Goal: Information Seeking & Learning: Learn about a topic

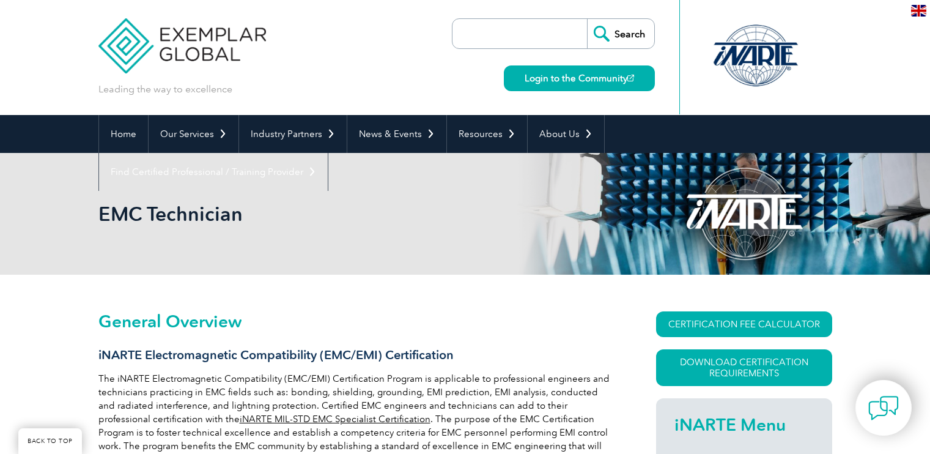
scroll to position [232, 0]
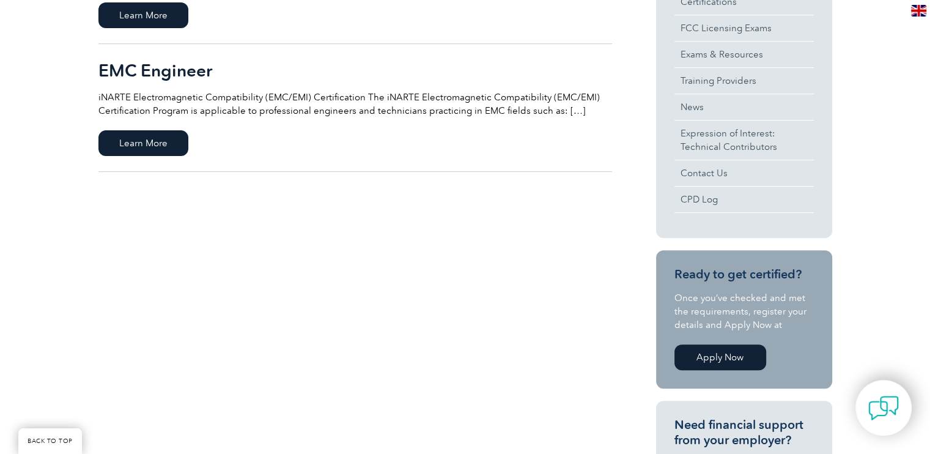
scroll to position [306, 0]
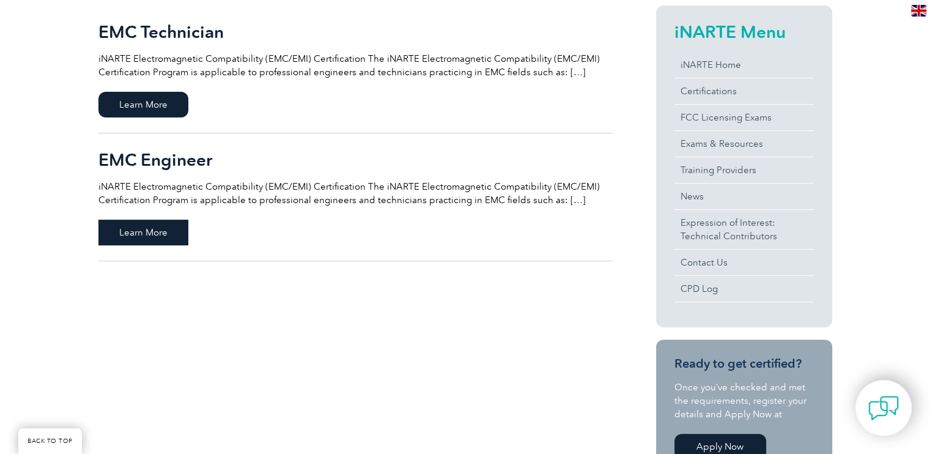
click at [150, 237] on span "Learn More" at bounding box center [143, 232] width 90 height 26
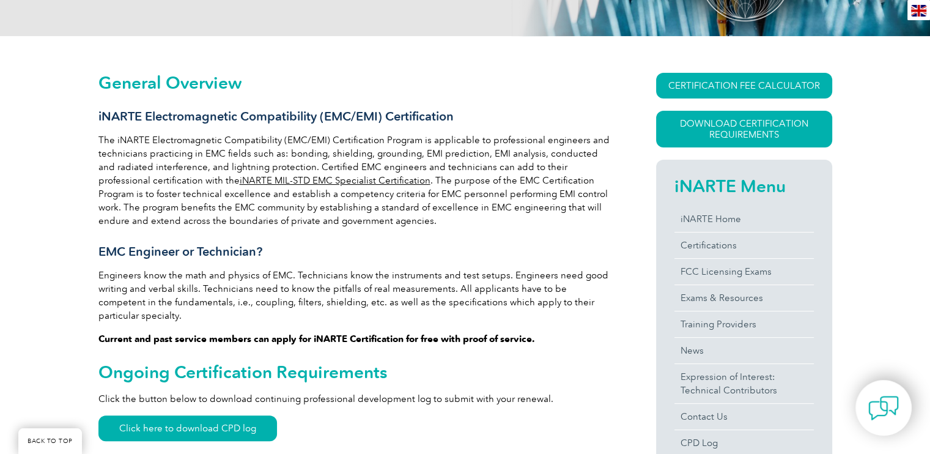
scroll to position [232, 0]
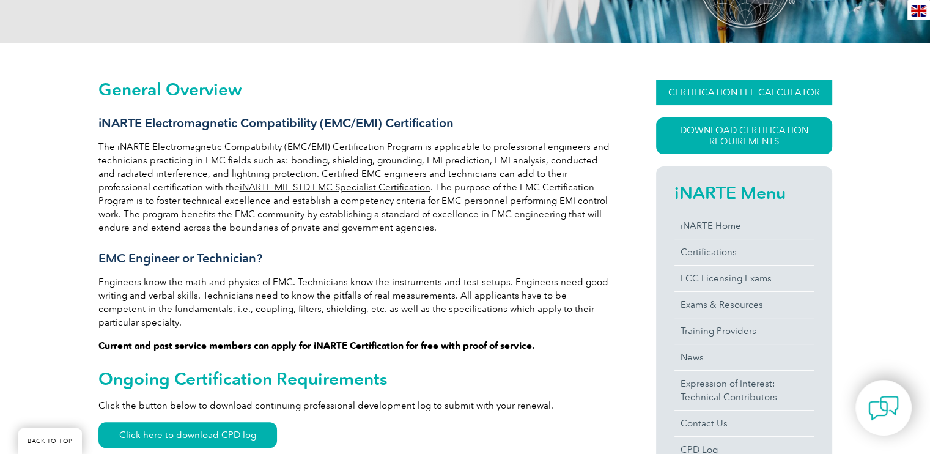
click at [760, 90] on link "CERTIFICATION FEE CALCULATOR" at bounding box center [744, 92] width 176 height 26
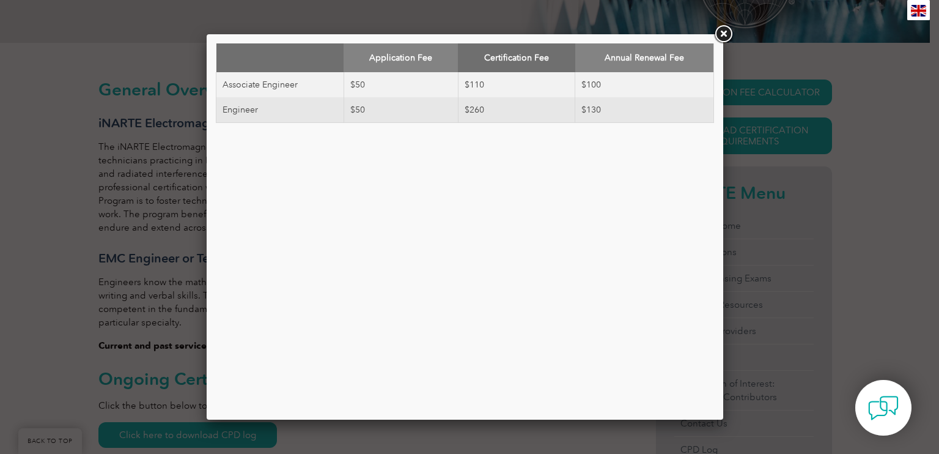
click at [722, 31] on link at bounding box center [723, 34] width 22 height 22
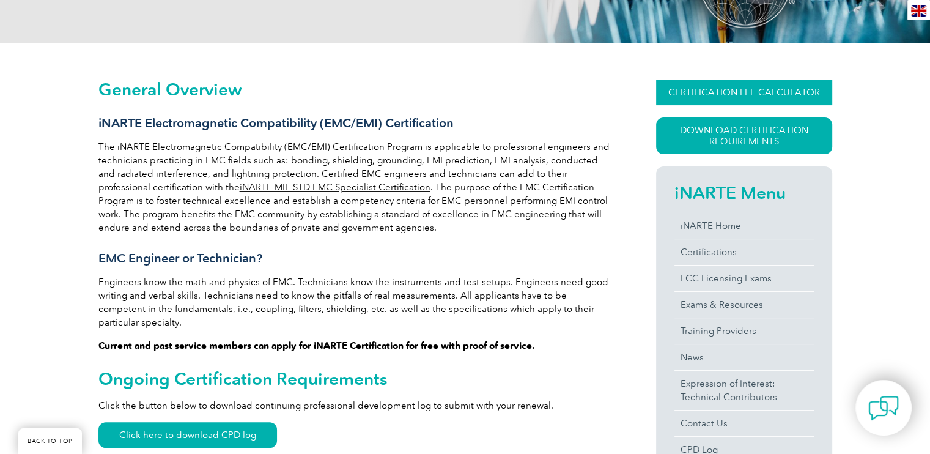
click at [688, 84] on link "CERTIFICATION FEE CALCULATOR" at bounding box center [744, 92] width 176 height 26
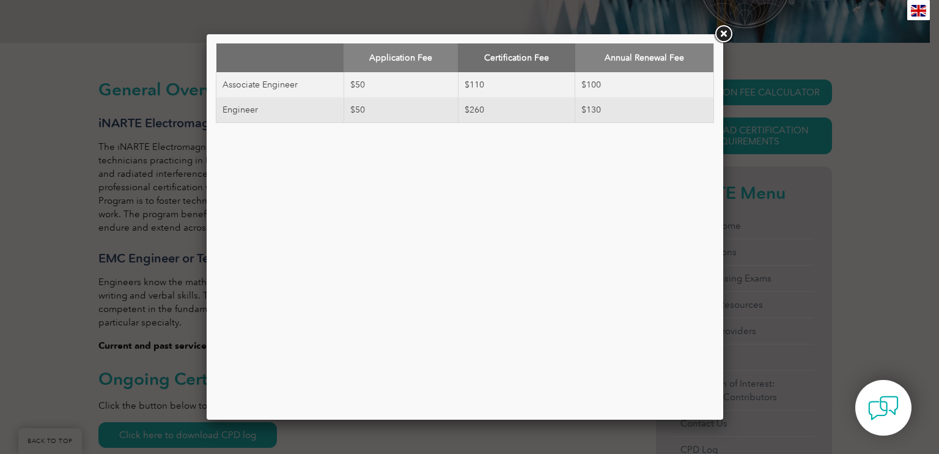
click at [356, 117] on td "$50" at bounding box center [401, 110] width 114 height 26
click at [487, 122] on td "$260" at bounding box center [516, 110] width 117 height 26
click at [724, 37] on link at bounding box center [723, 34] width 22 height 22
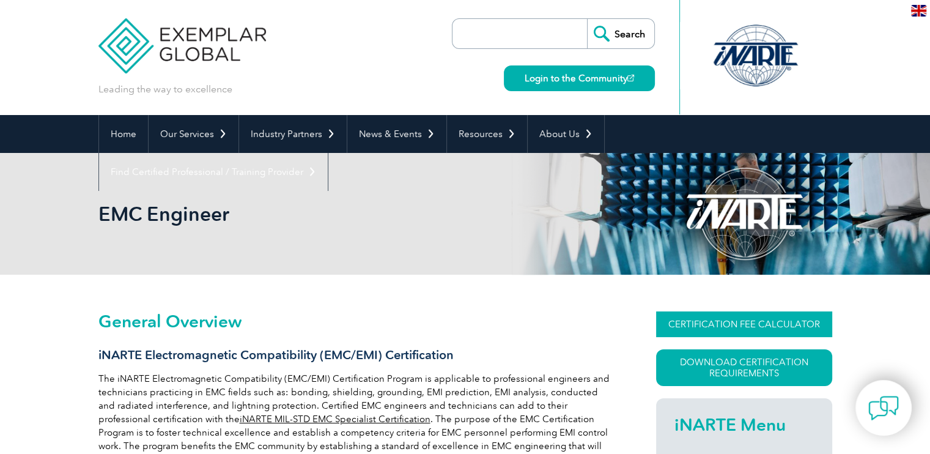
click at [751, 326] on link "CERTIFICATION FEE CALCULATOR" at bounding box center [744, 324] width 176 height 26
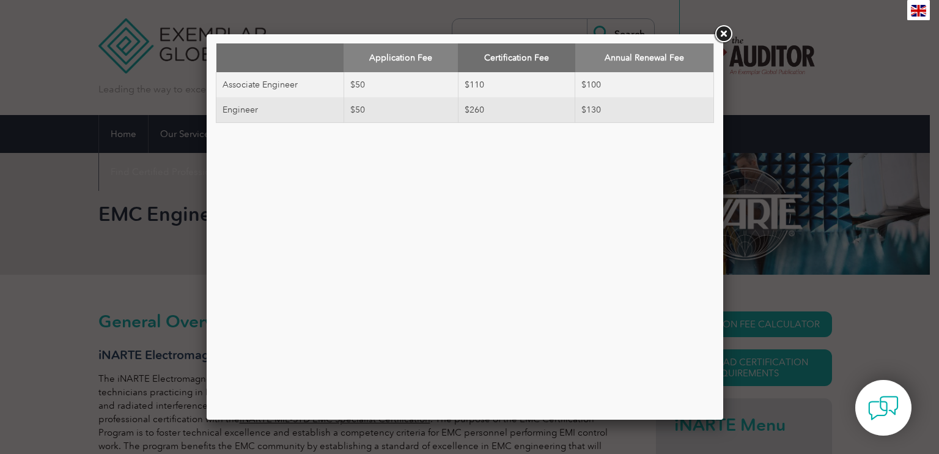
click at [720, 29] on link at bounding box center [723, 34] width 22 height 22
